Goal: Information Seeking & Learning: Understand process/instructions

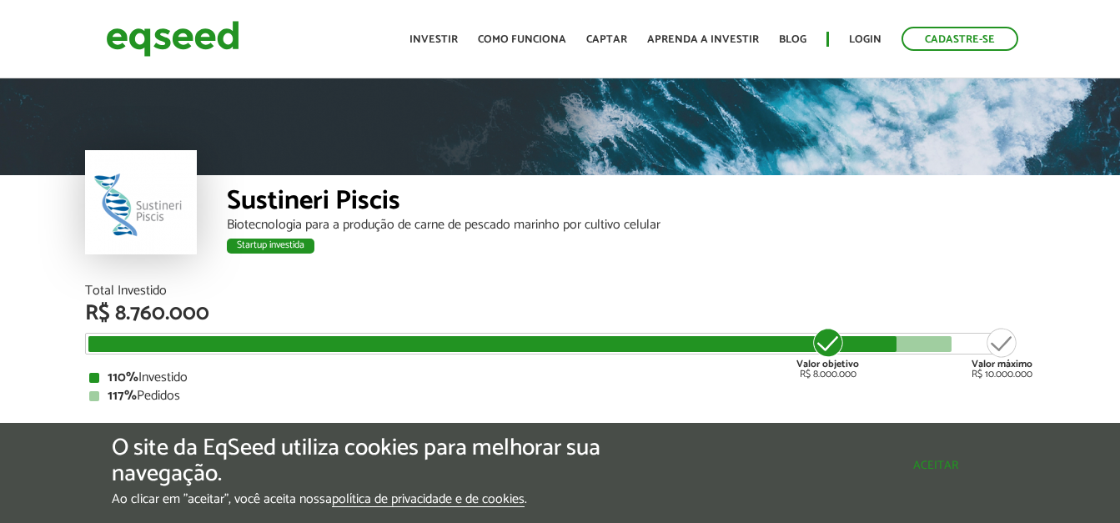
click at [912, 461] on button "Aceitar" at bounding box center [935, 465] width 145 height 27
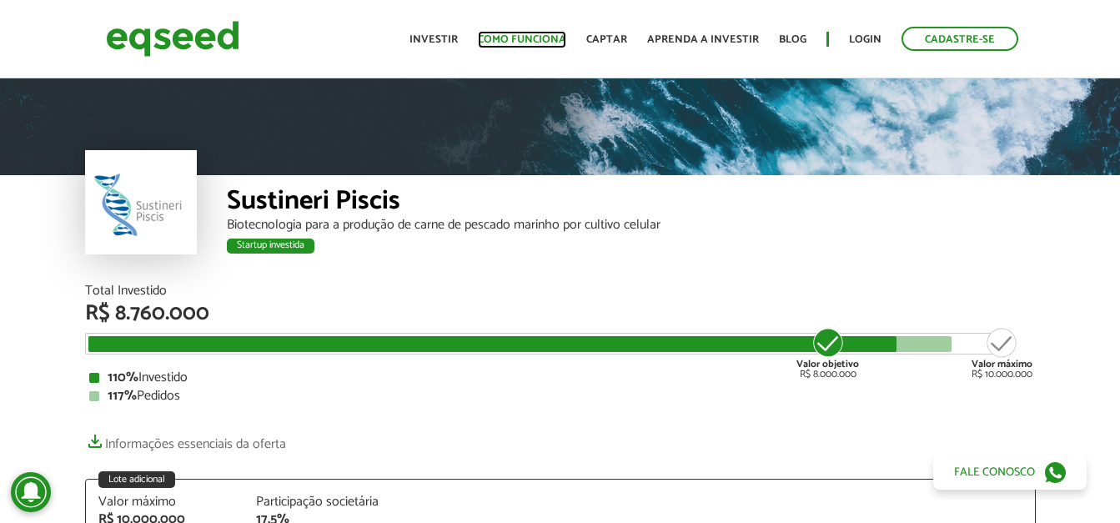
click at [525, 38] on link "Como funciona" at bounding box center [522, 39] width 88 height 11
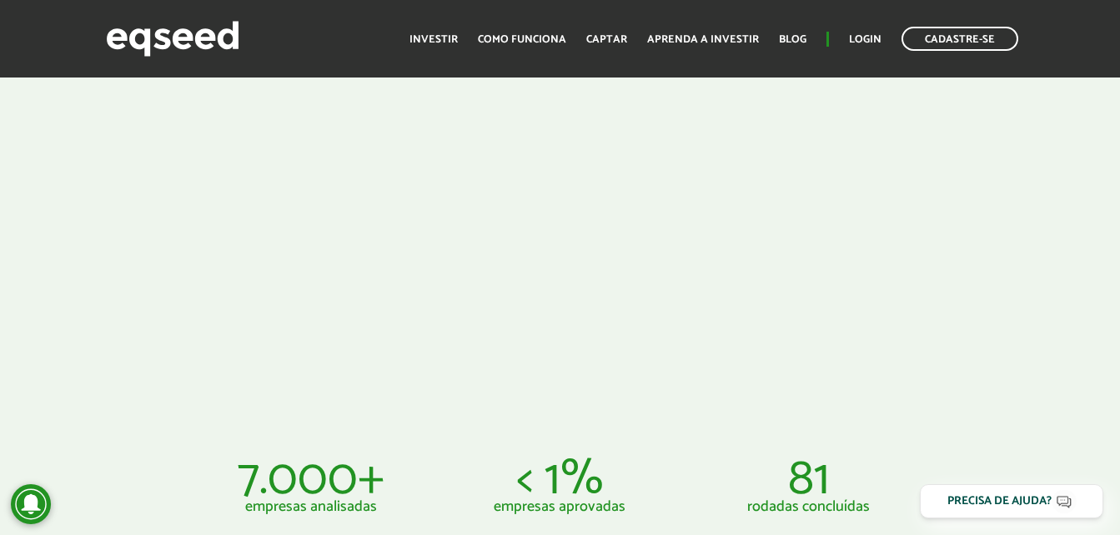
scroll to position [498, 0]
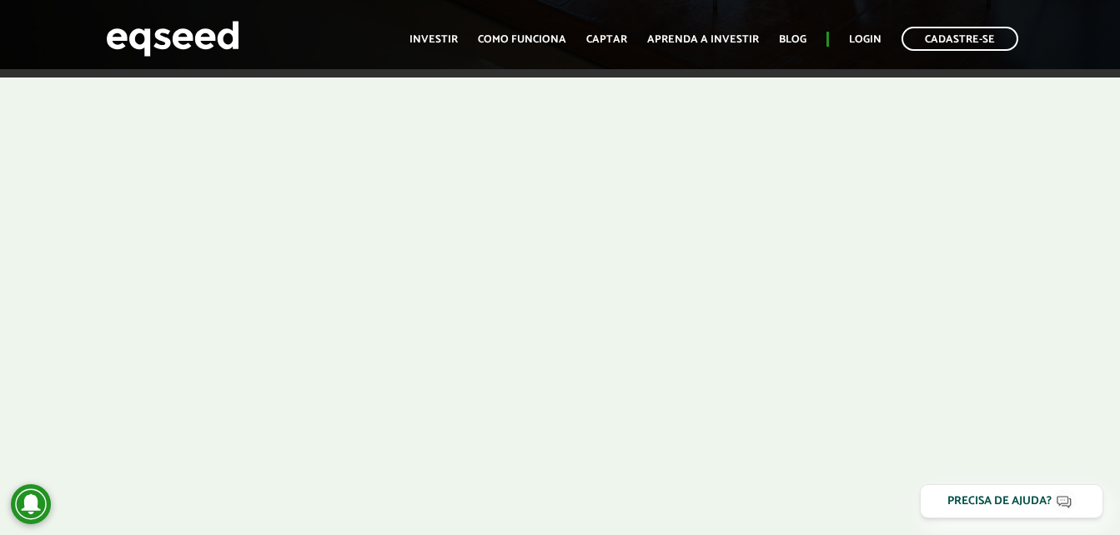
click at [1010, 266] on div at bounding box center [560, 297] width 1120 height 456
click at [7, 374] on div at bounding box center [560, 297] width 1120 height 456
click at [954, 373] on div at bounding box center [560, 297] width 1120 height 456
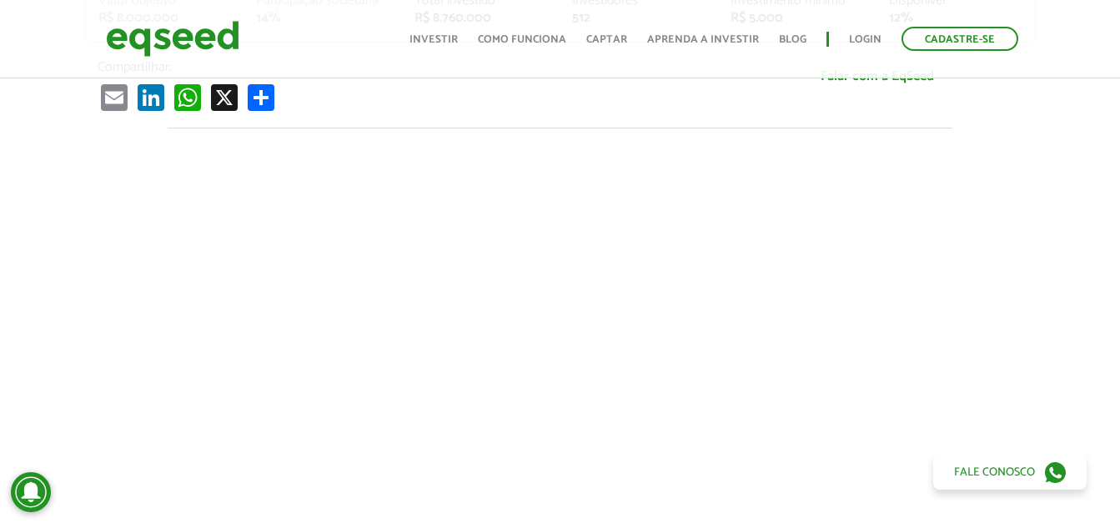
scroll to position [327, 0]
